Goal: Information Seeking & Learning: Learn about a topic

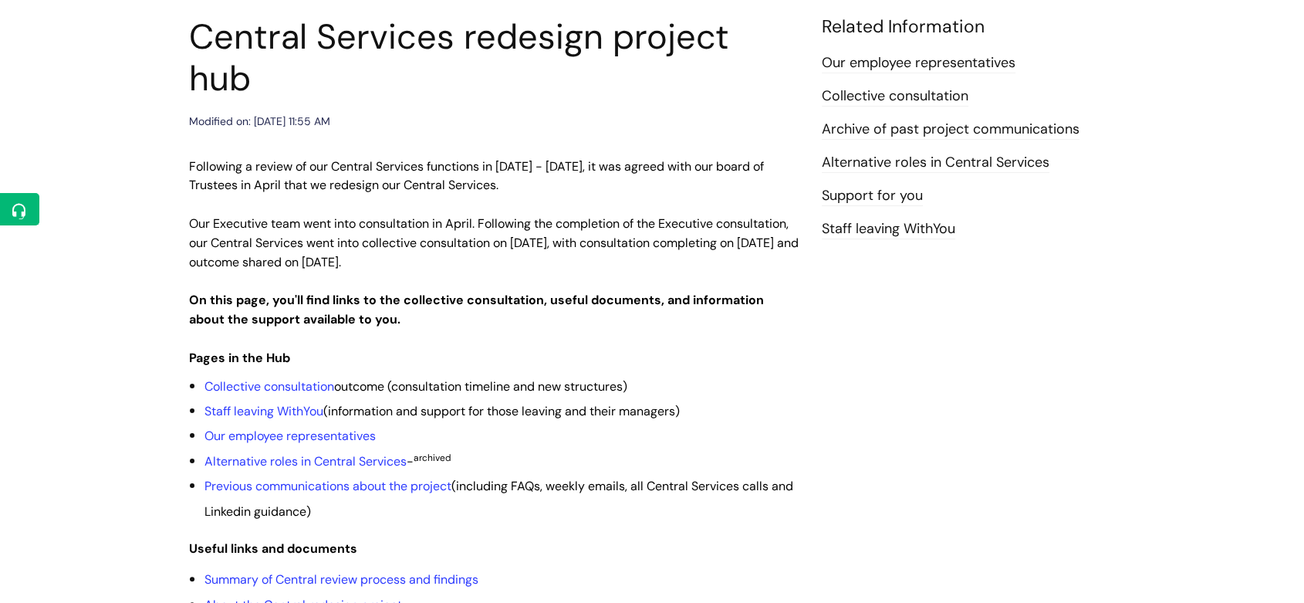
scroll to position [204, 0]
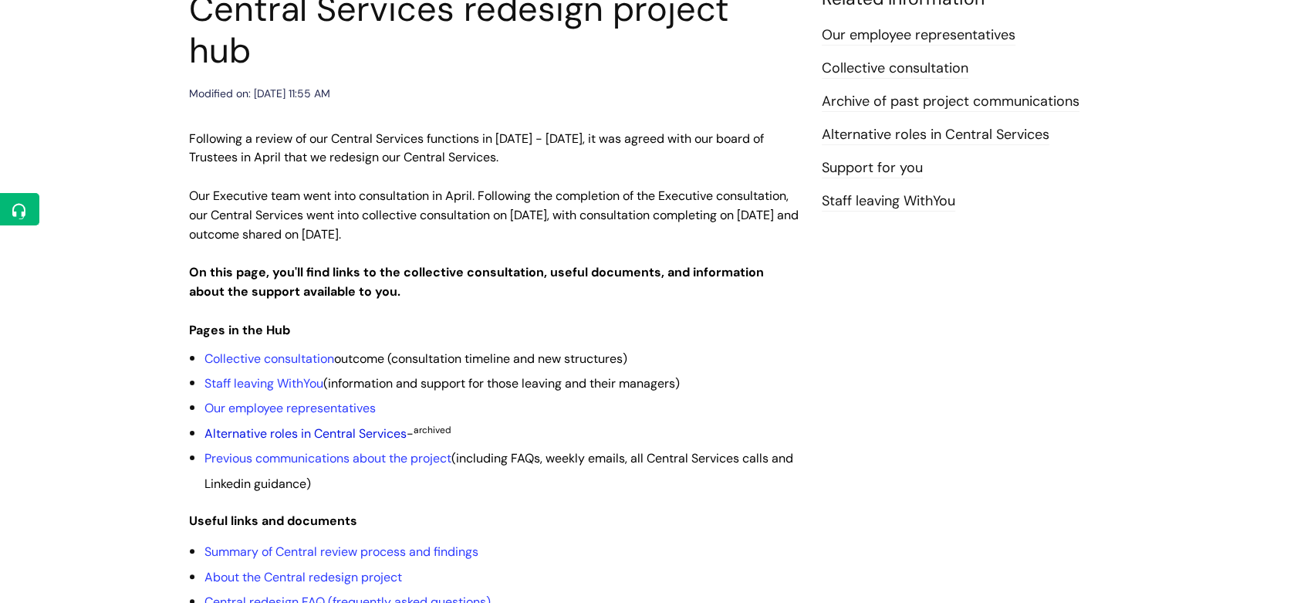
click at [334, 425] on link "Alternative roles in Central Services" at bounding box center [305, 433] width 202 height 16
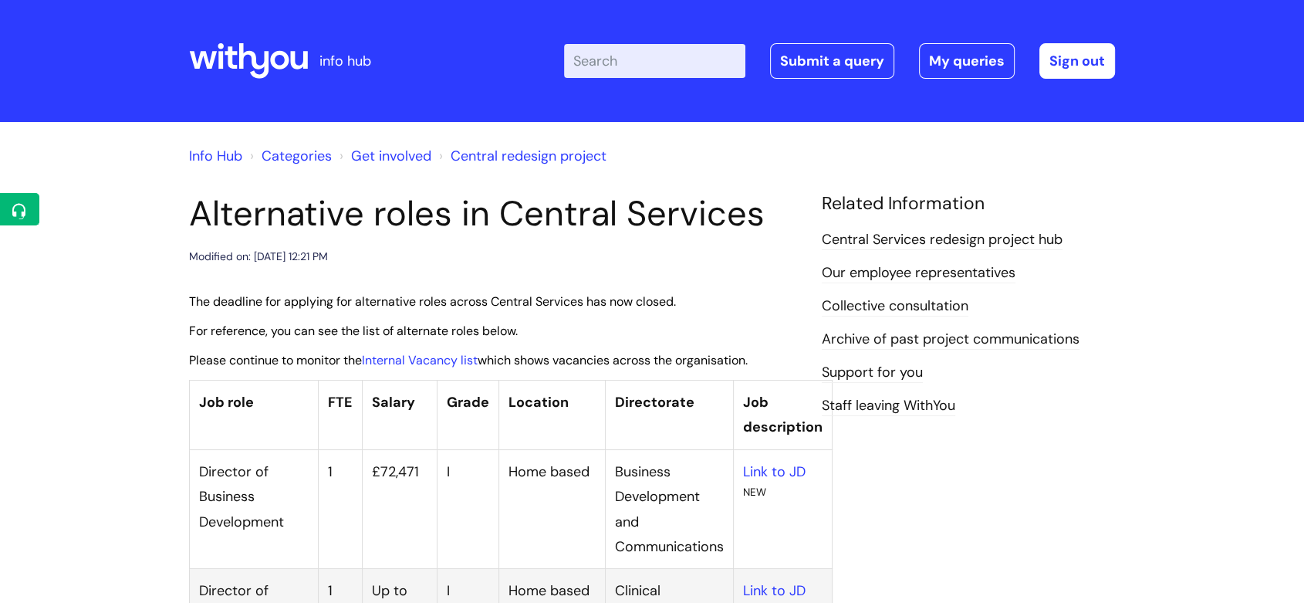
click at [987, 341] on link "Archive of past project communications" at bounding box center [951, 339] width 258 height 20
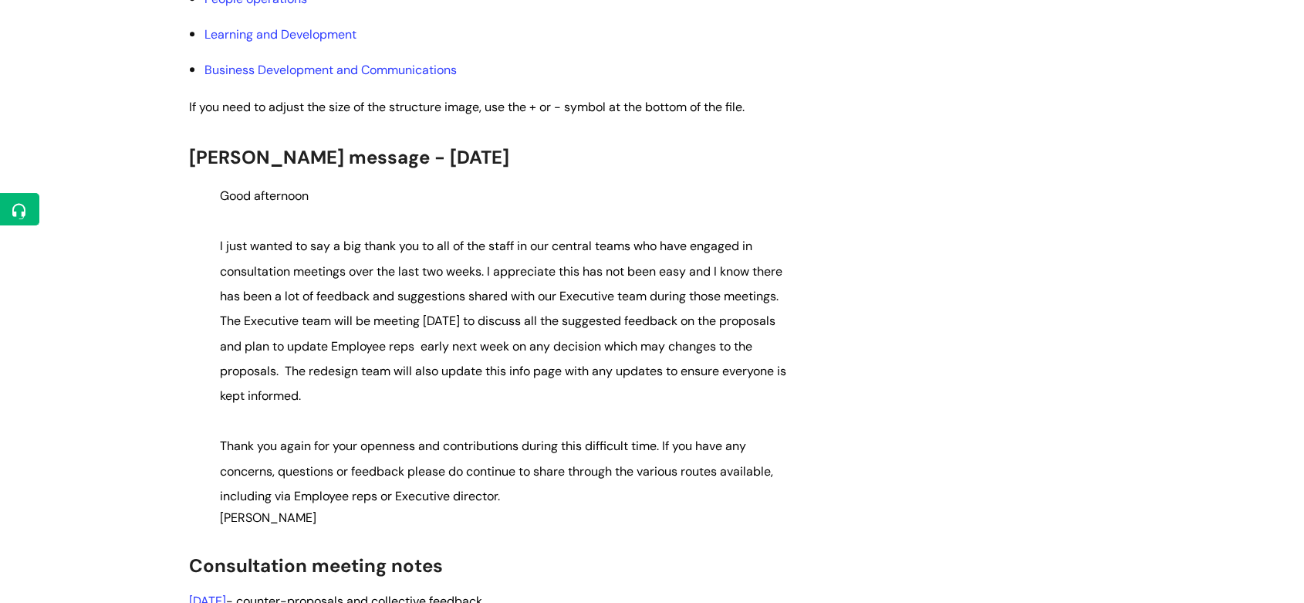
scroll to position [1368, 0]
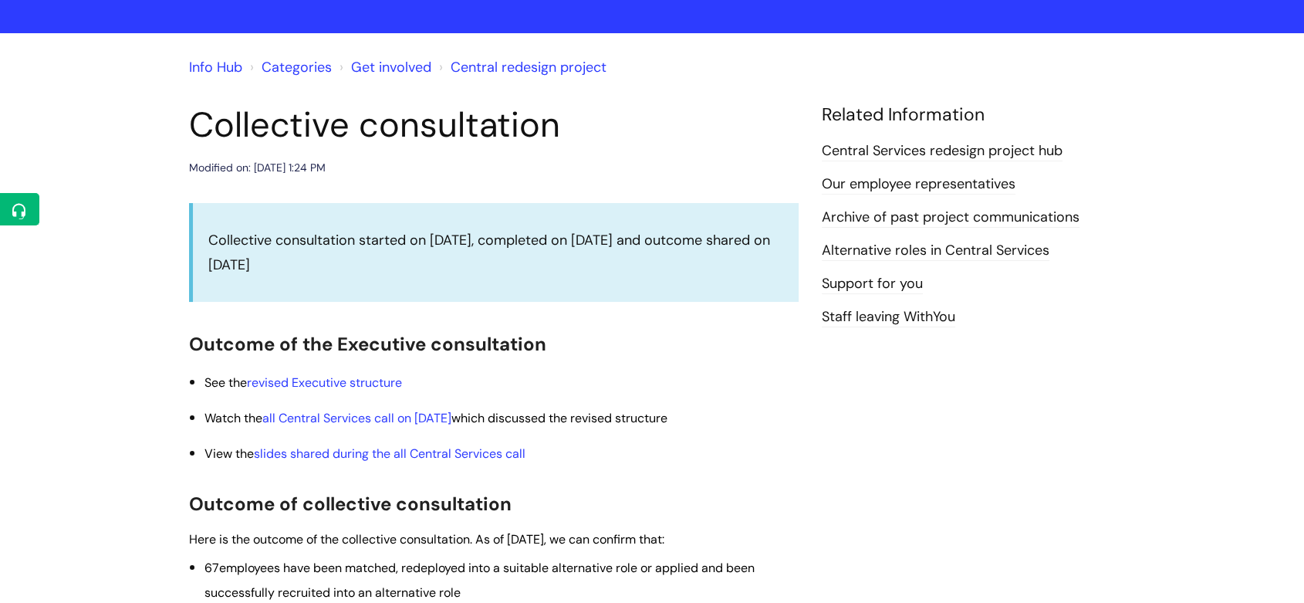
scroll to position [88, 0]
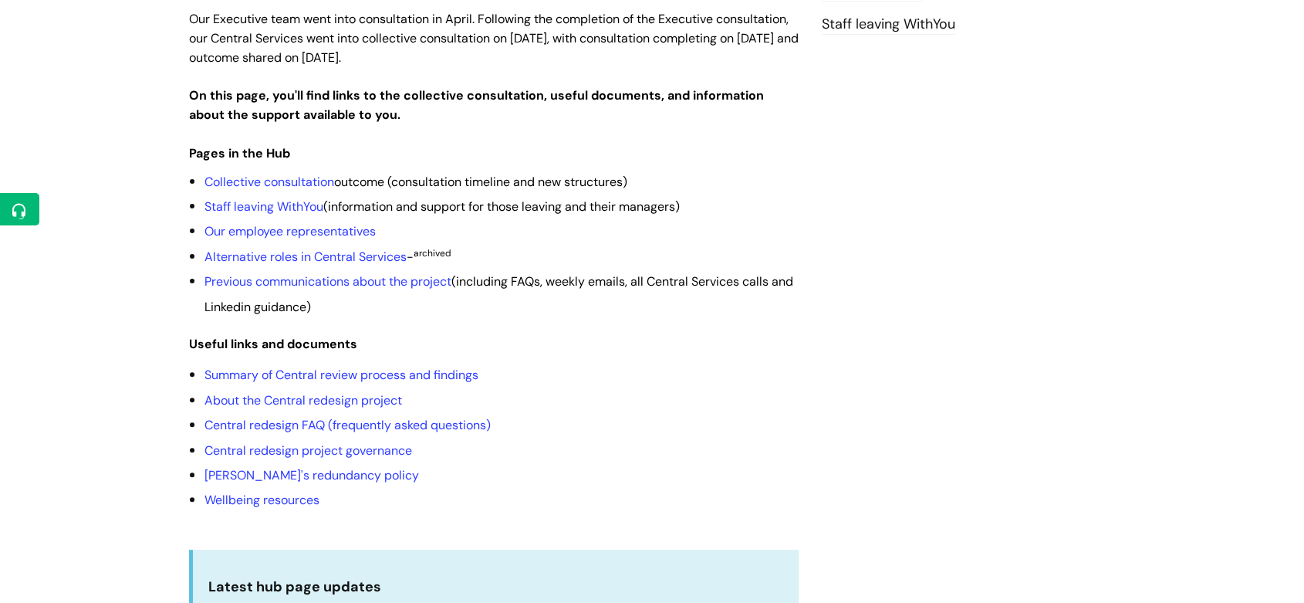
scroll to position [383, 0]
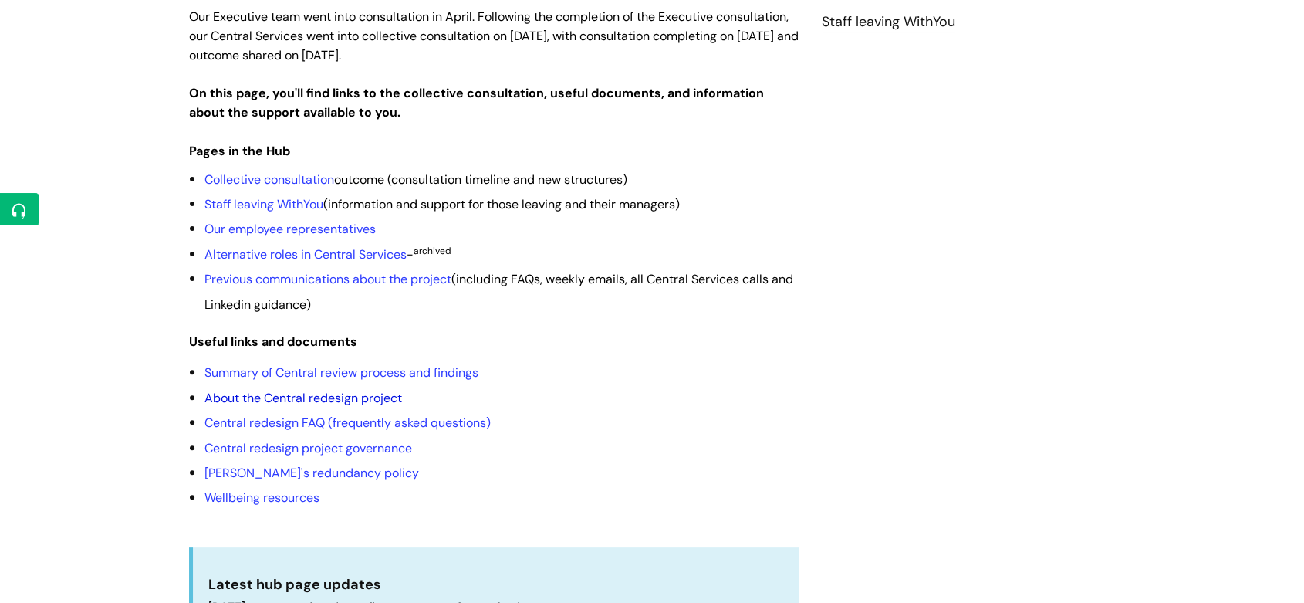
click at [376, 390] on link "About the Central redesign project" at bounding box center [303, 398] width 198 height 16
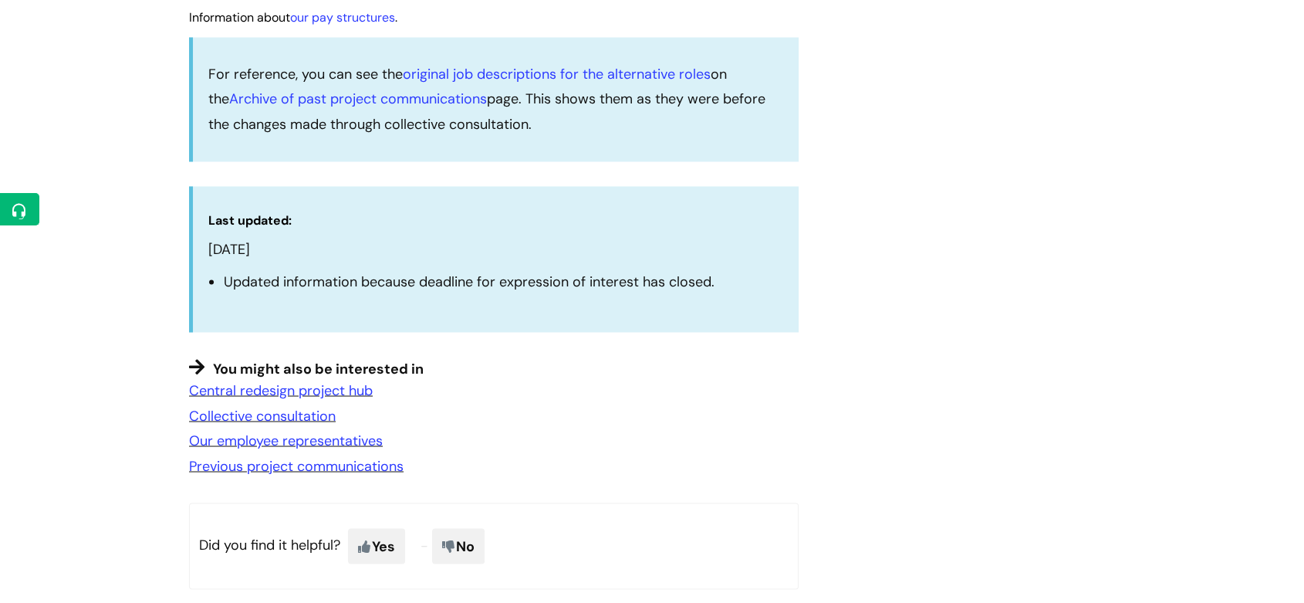
scroll to position [2618, 0]
